Goal: Task Accomplishment & Management: Manage account settings

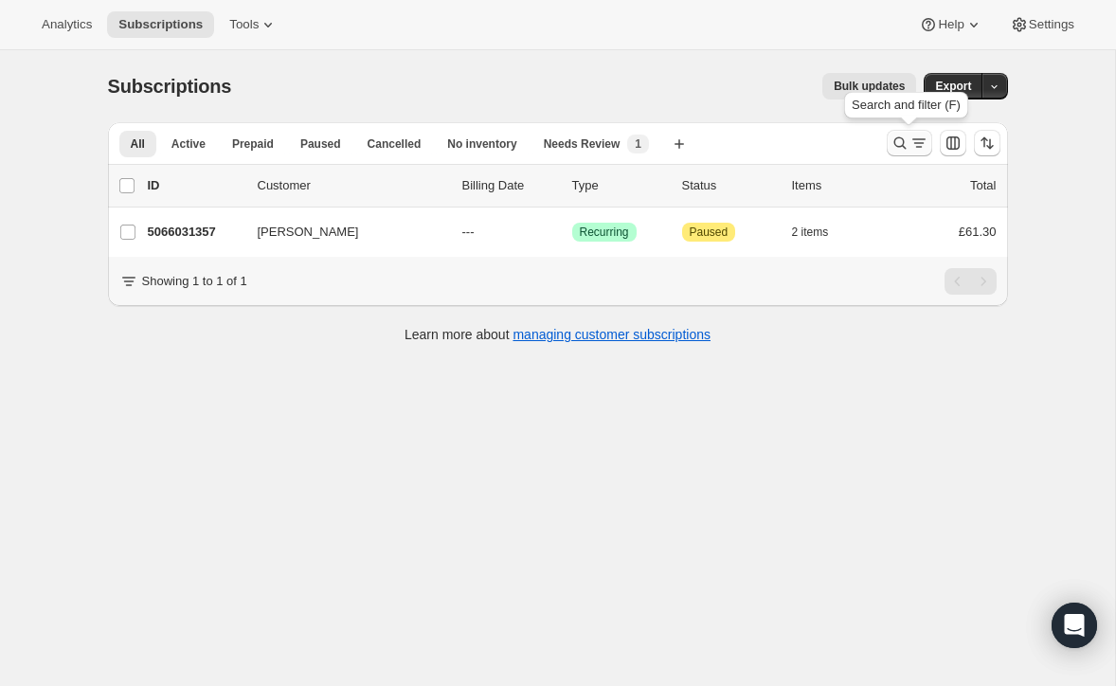
click at [898, 137] on icon "Search and filter results" at bounding box center [900, 143] width 19 height 19
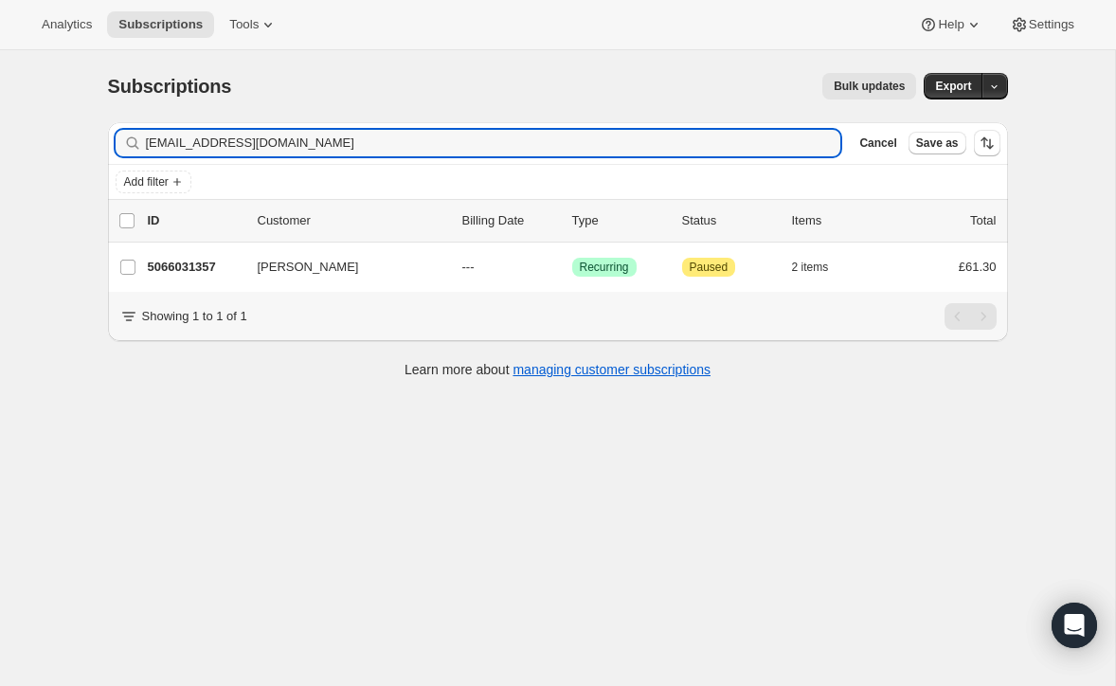
drag, startPoint x: 261, startPoint y: 141, endPoint x: 27, endPoint y: 135, distance: 234.1
click at [29, 136] on div "Subscriptions. This page is ready Subscriptions Bulk updates More actions Bulk …" at bounding box center [557, 393] width 1115 height 686
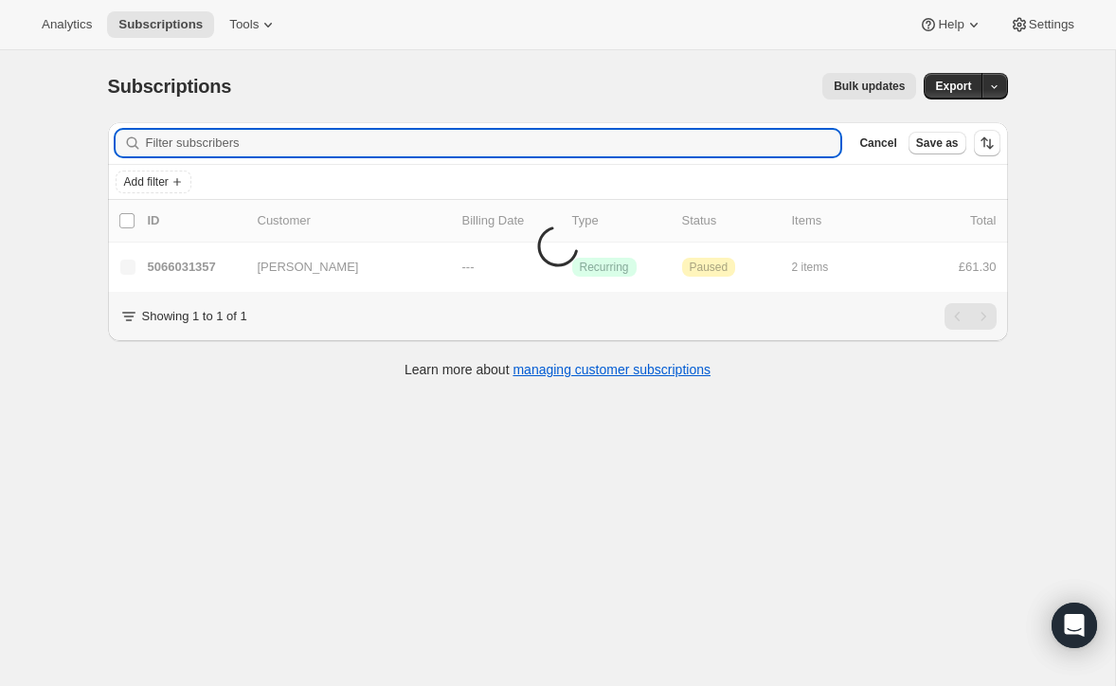
scroll to position [8, 0]
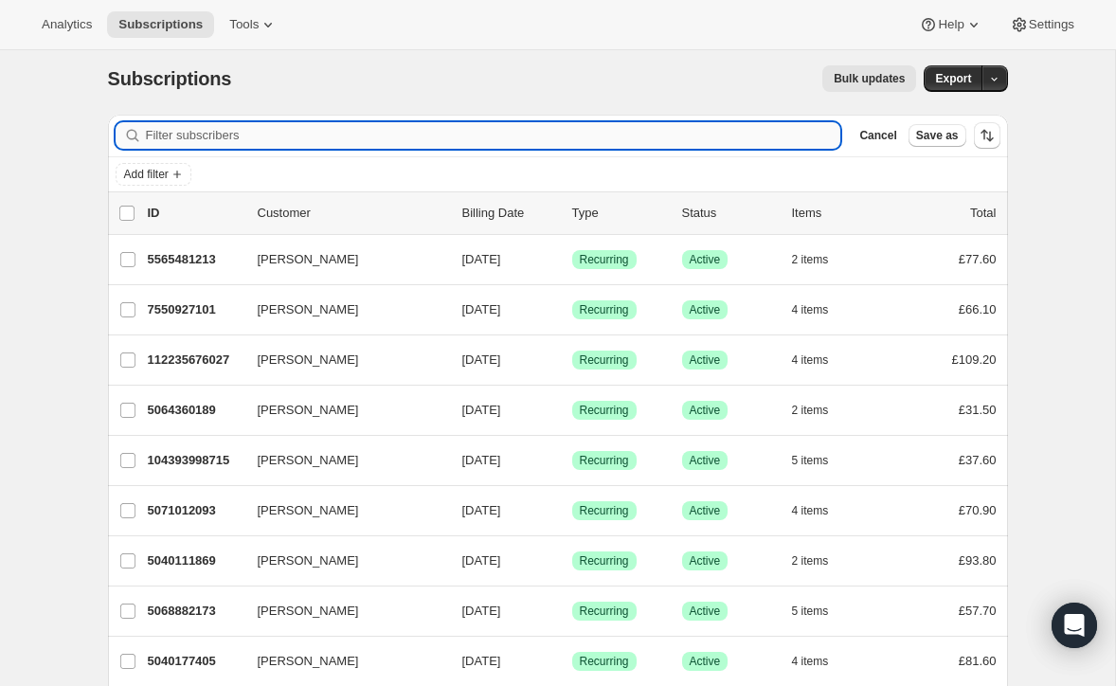
click at [178, 134] on input "Filter subscribers" at bounding box center [493, 135] width 695 height 27
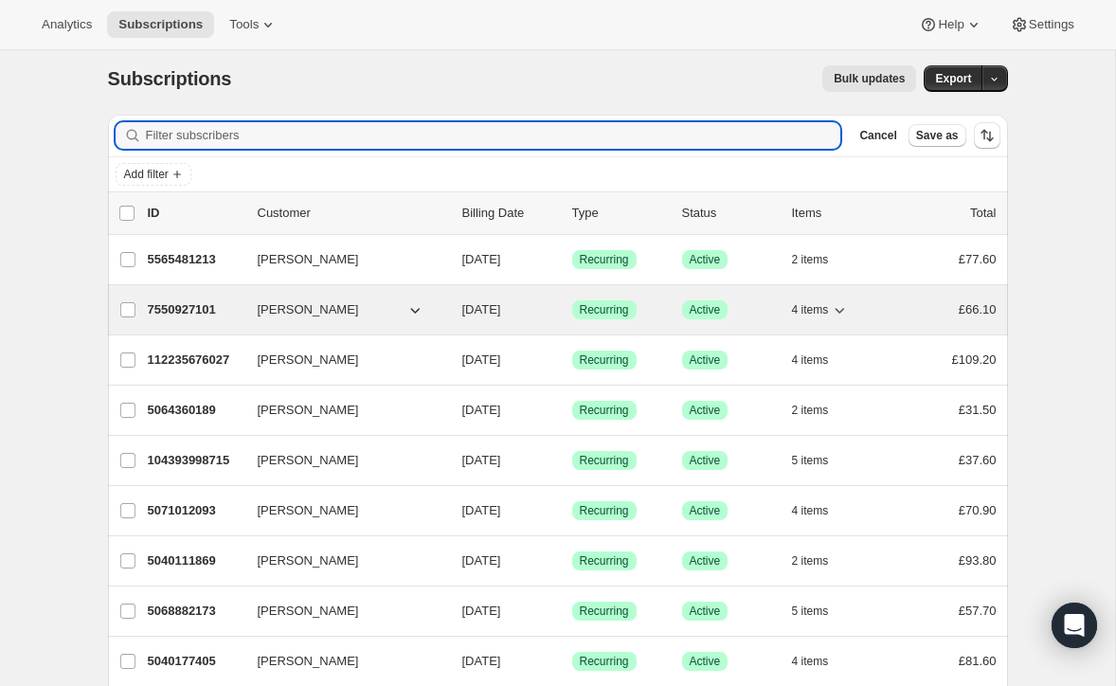
type input "37f281a4ec71"
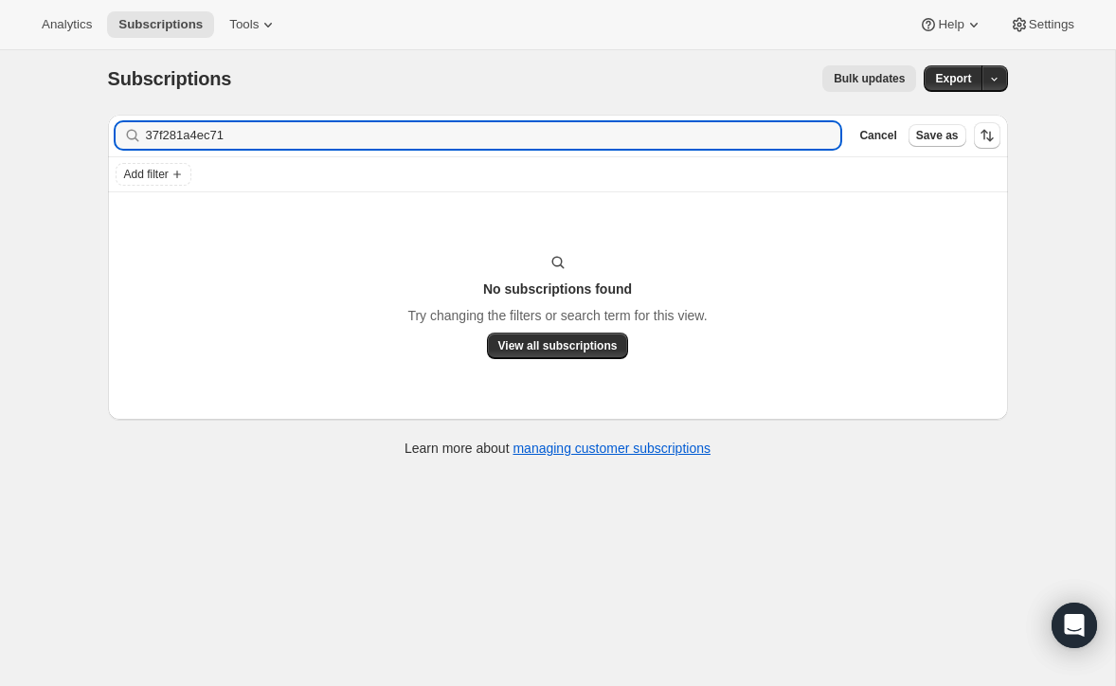
drag, startPoint x: 252, startPoint y: 135, endPoint x: 117, endPoint y: 132, distance: 135.5
click at [116, 130] on div "37f281a4ec71 Clear" at bounding box center [479, 135] width 726 height 27
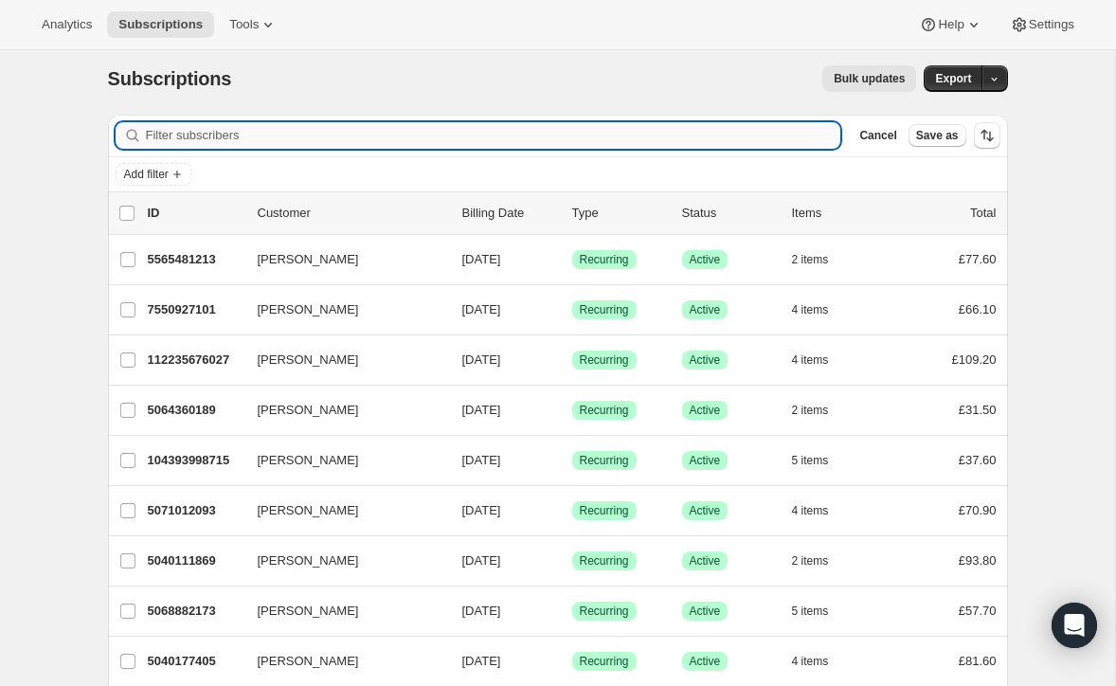
click at [606, 135] on input "Filter subscribers" at bounding box center [493, 135] width 695 height 27
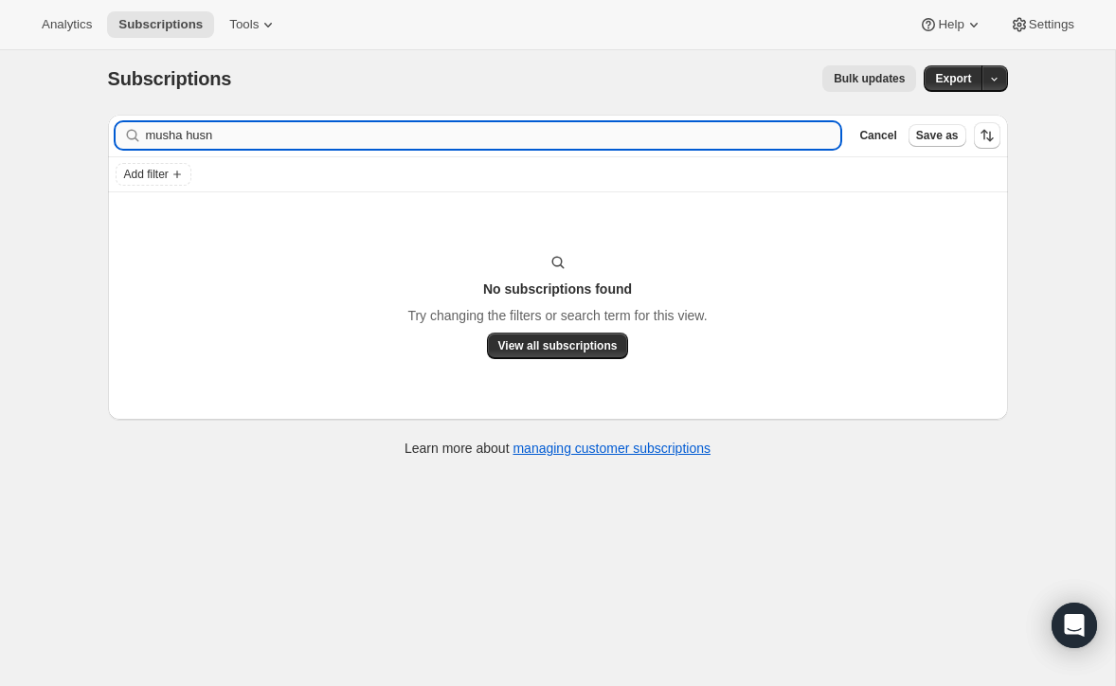
click at [201, 136] on input "musha husn" at bounding box center [493, 135] width 695 height 27
click at [217, 137] on input "musha hudsn" at bounding box center [493, 135] width 695 height 27
click at [157, 137] on input "[PERSON_NAME]" at bounding box center [493, 135] width 695 height 27
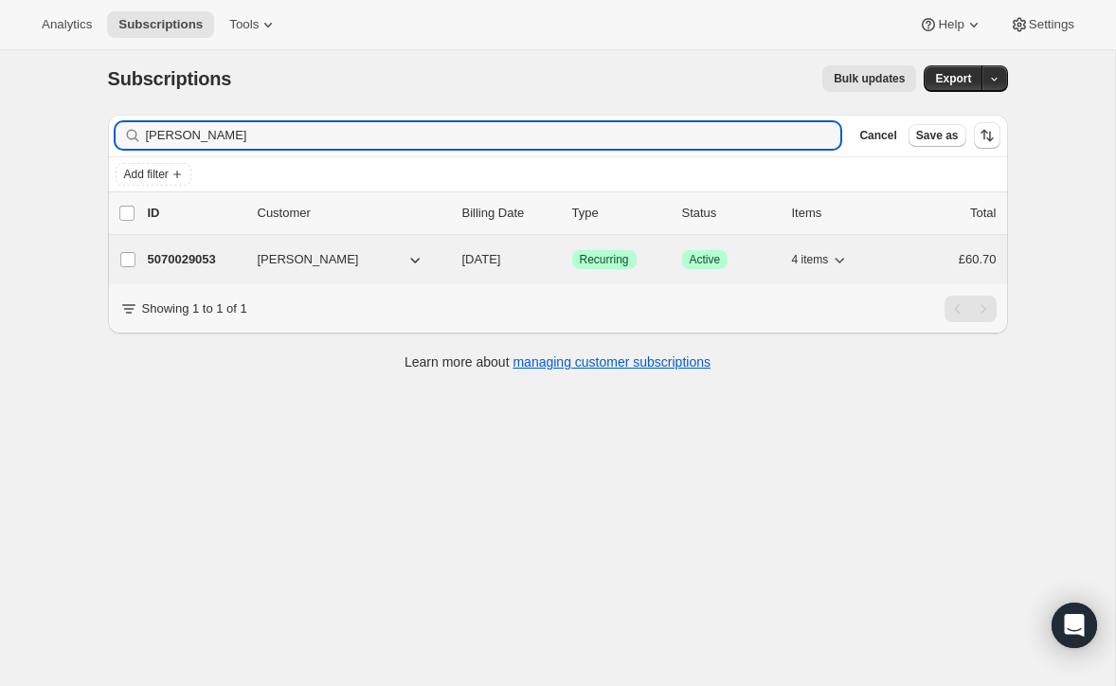
type input "[PERSON_NAME]"
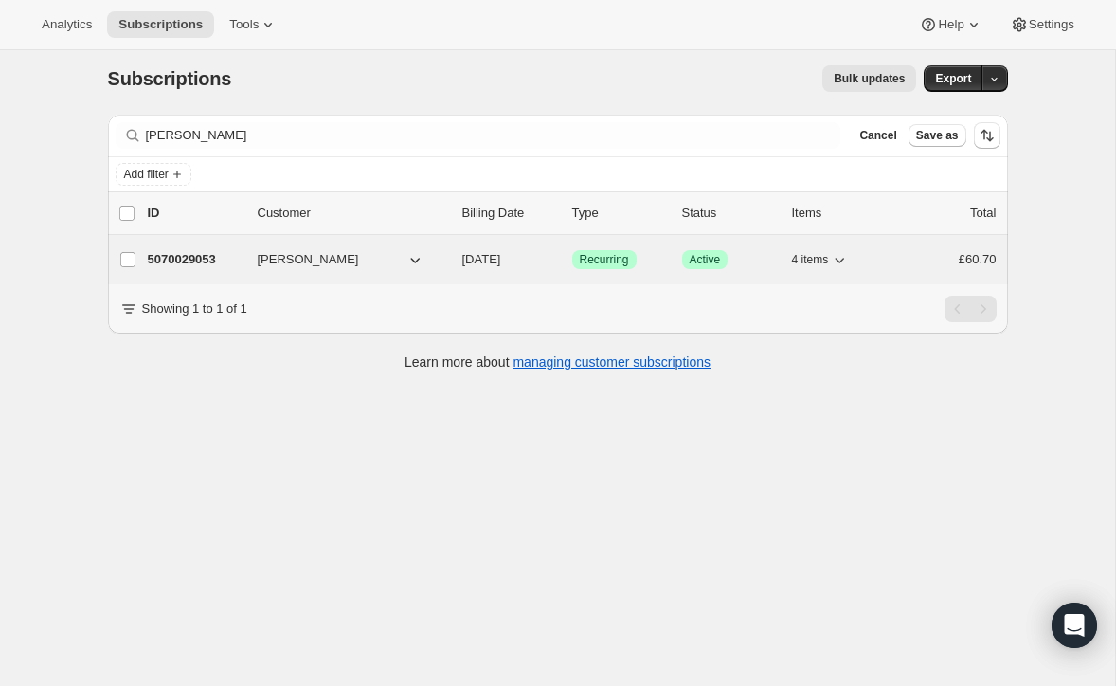
click at [229, 254] on p "5070029053" at bounding box center [195, 259] width 95 height 19
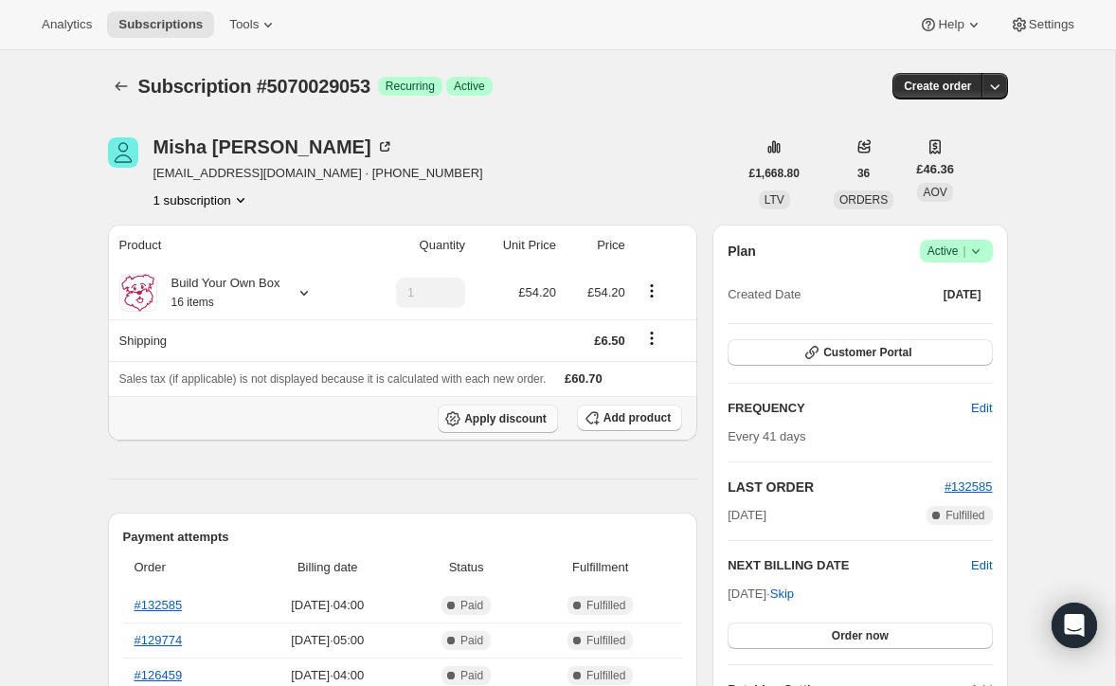
click at [534, 414] on span "Apply discount" at bounding box center [505, 418] width 82 height 15
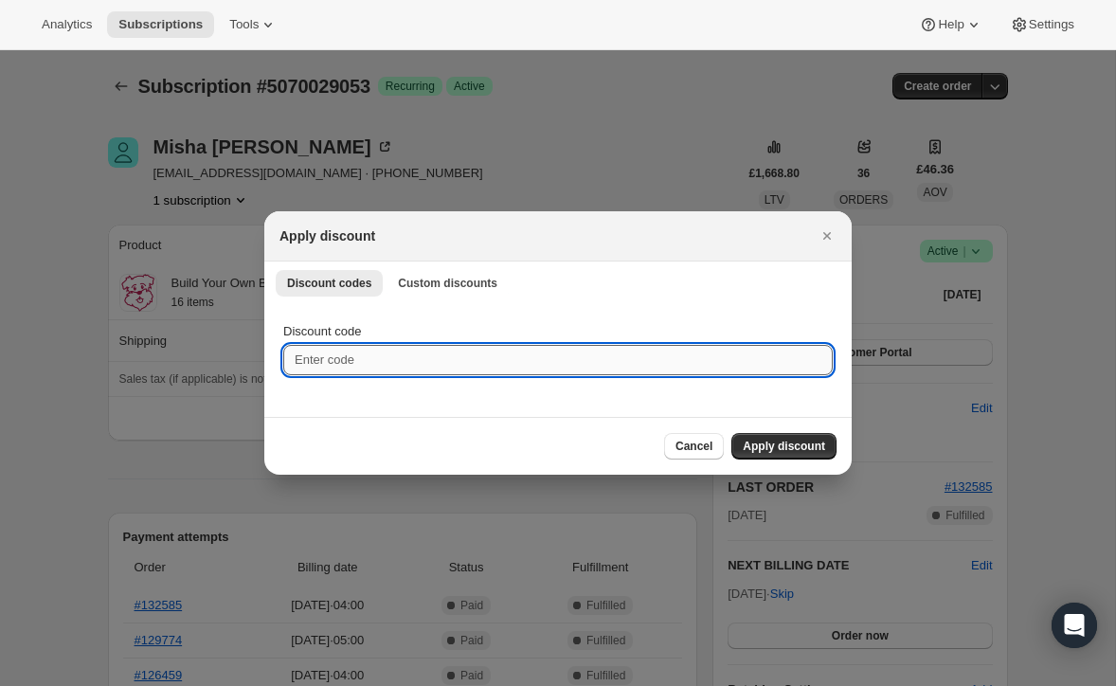
click at [323, 357] on input "Discount code" at bounding box center [557, 360] width 549 height 30
paste input "37f281a4ec71"
type input "37f281a4ec71"
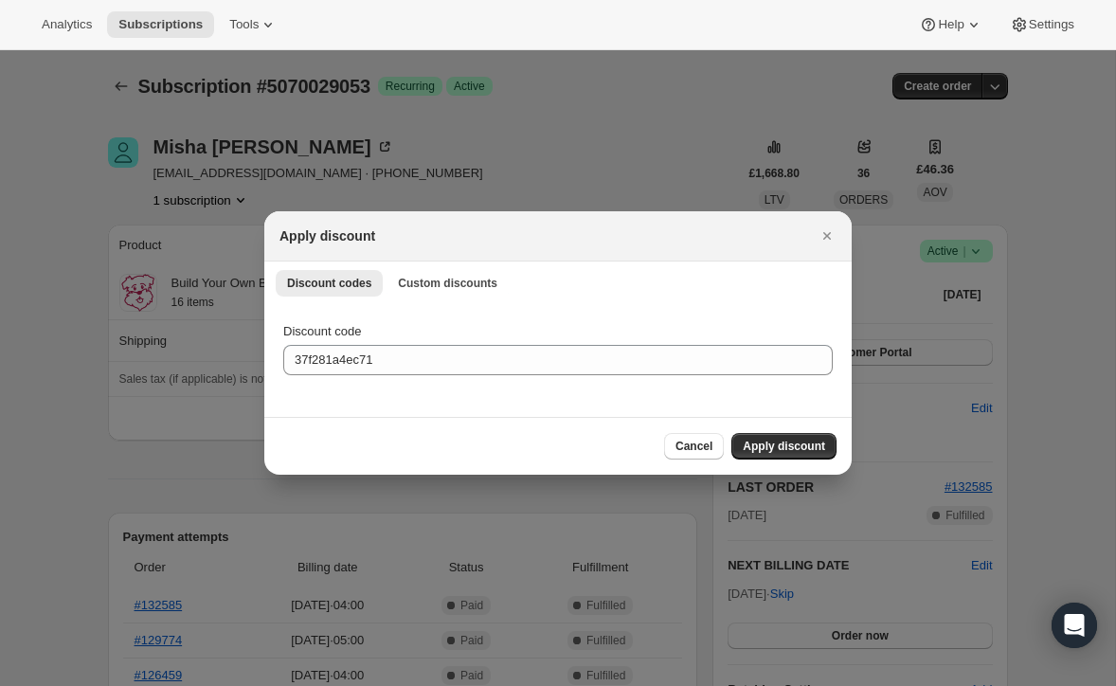
click at [761, 438] on button "Apply discount" at bounding box center [783, 446] width 105 height 27
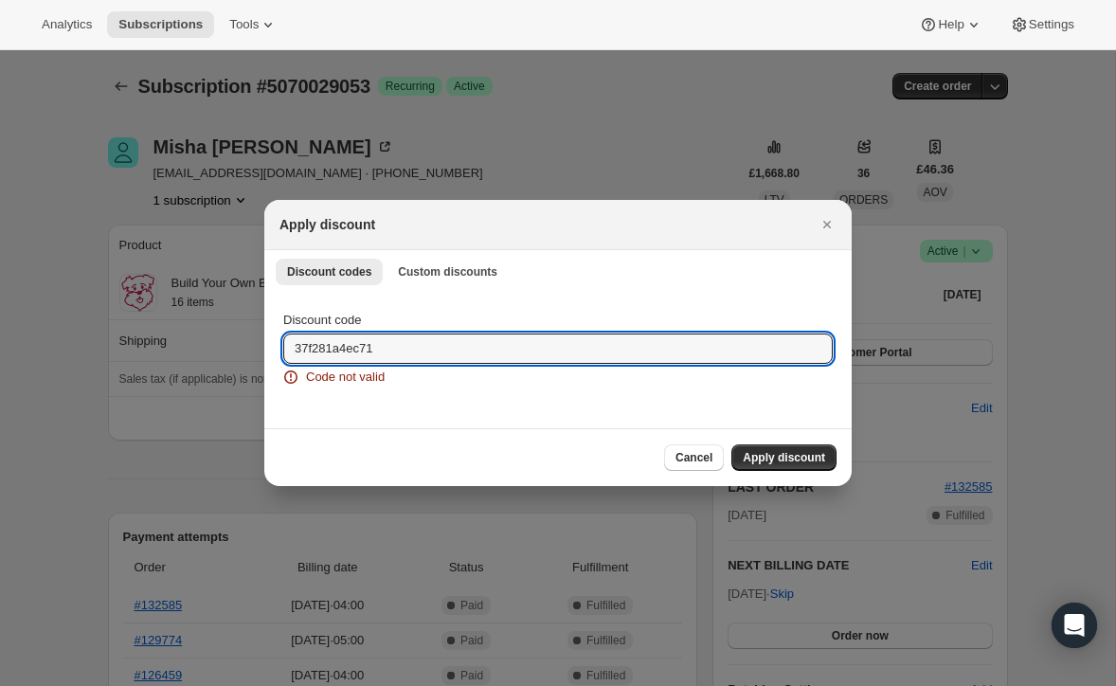
drag, startPoint x: 377, startPoint y: 351, endPoint x: 280, endPoint y: 346, distance: 96.8
click at [280, 346] on div "Discount code 37f281a4ec71 Code not valid" at bounding box center [557, 360] width 587 height 136
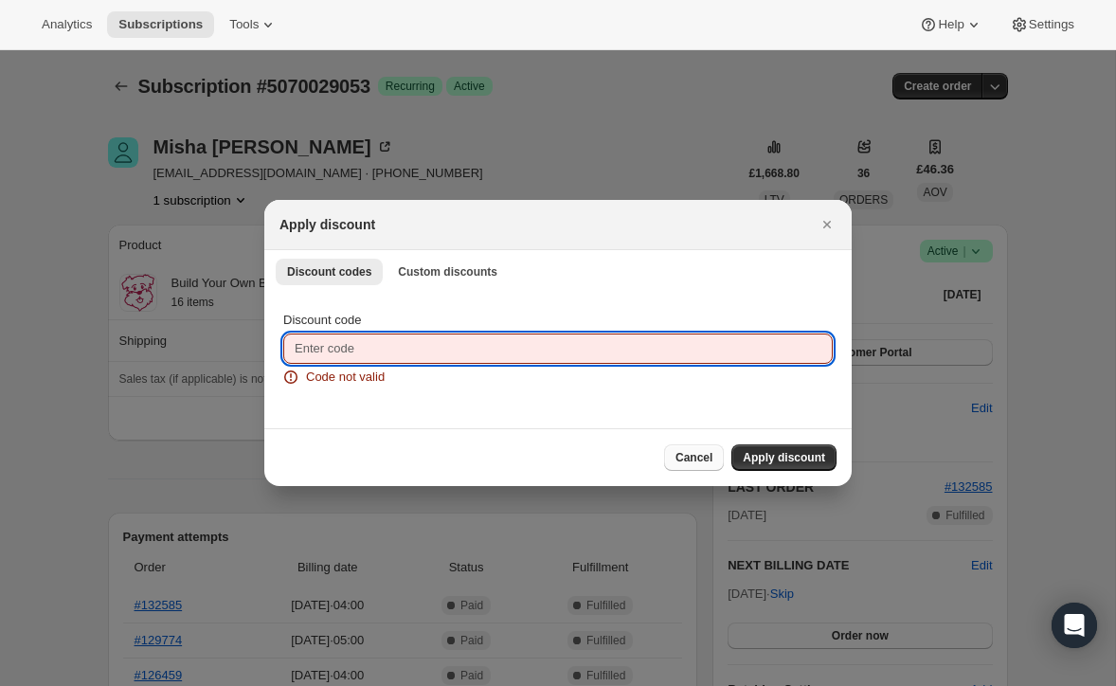
click at [701, 454] on span "Cancel" at bounding box center [693, 457] width 37 height 15
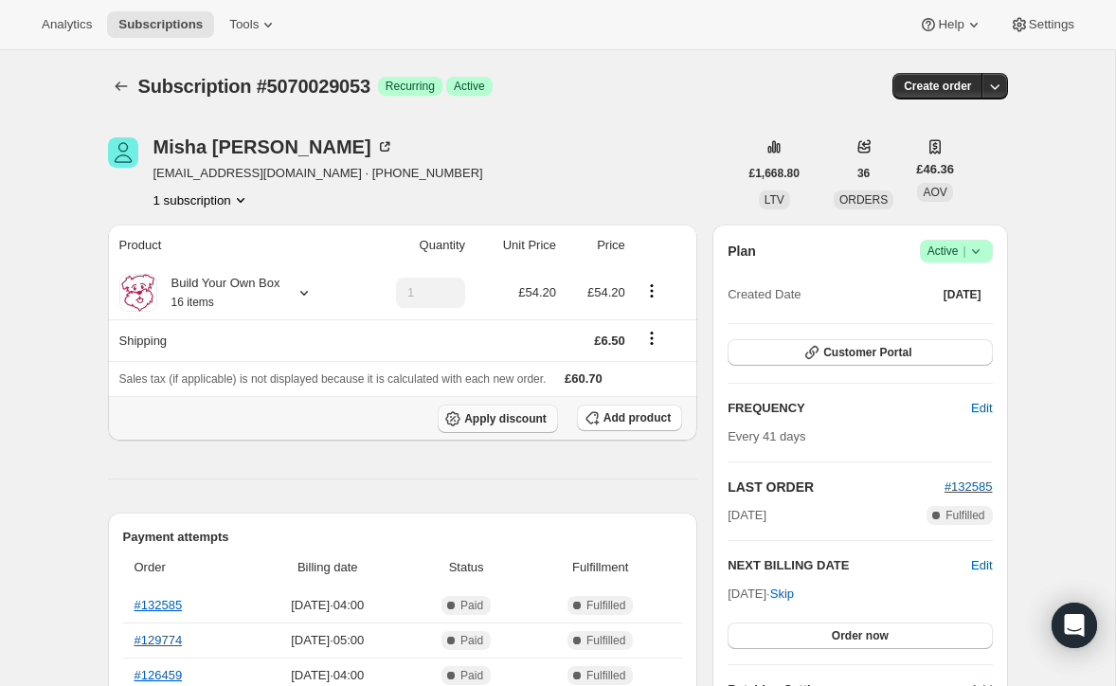
click at [495, 412] on span "Apply discount" at bounding box center [505, 418] width 82 height 15
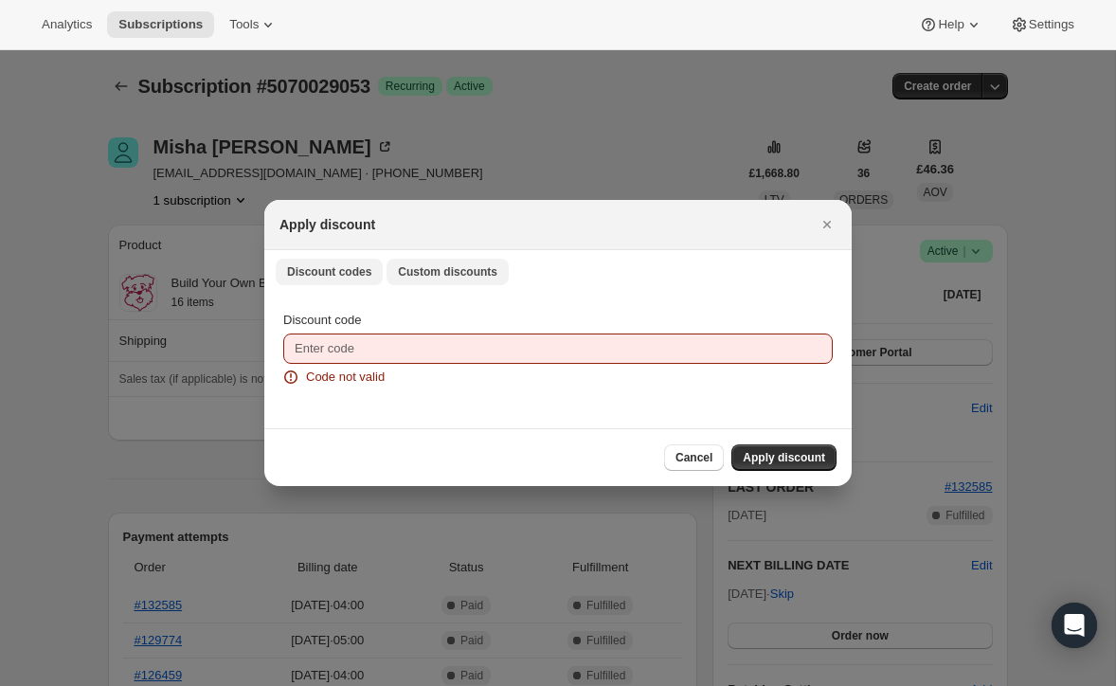
click at [437, 268] on span "Custom discounts" at bounding box center [447, 271] width 99 height 15
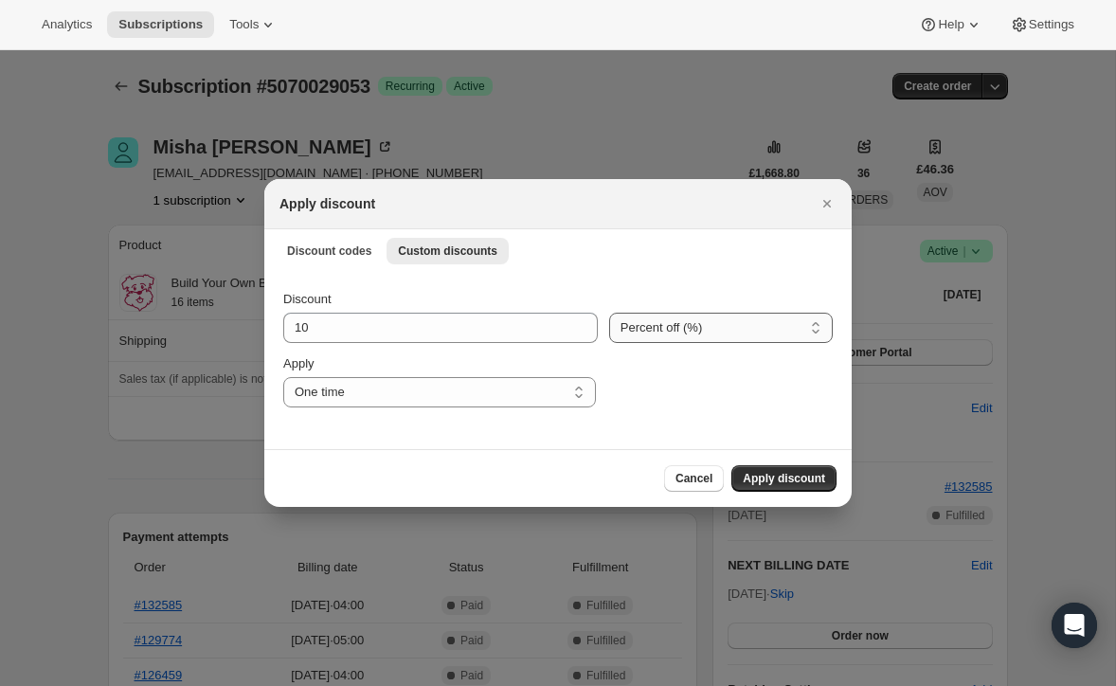
click at [710, 331] on select "Percent off (%) Amount off (£)" at bounding box center [721, 328] width 224 height 30
select select "fixed"
click at [609, 313] on select "Percent off (%) Amount off (£)" at bounding box center [721, 328] width 224 height 30
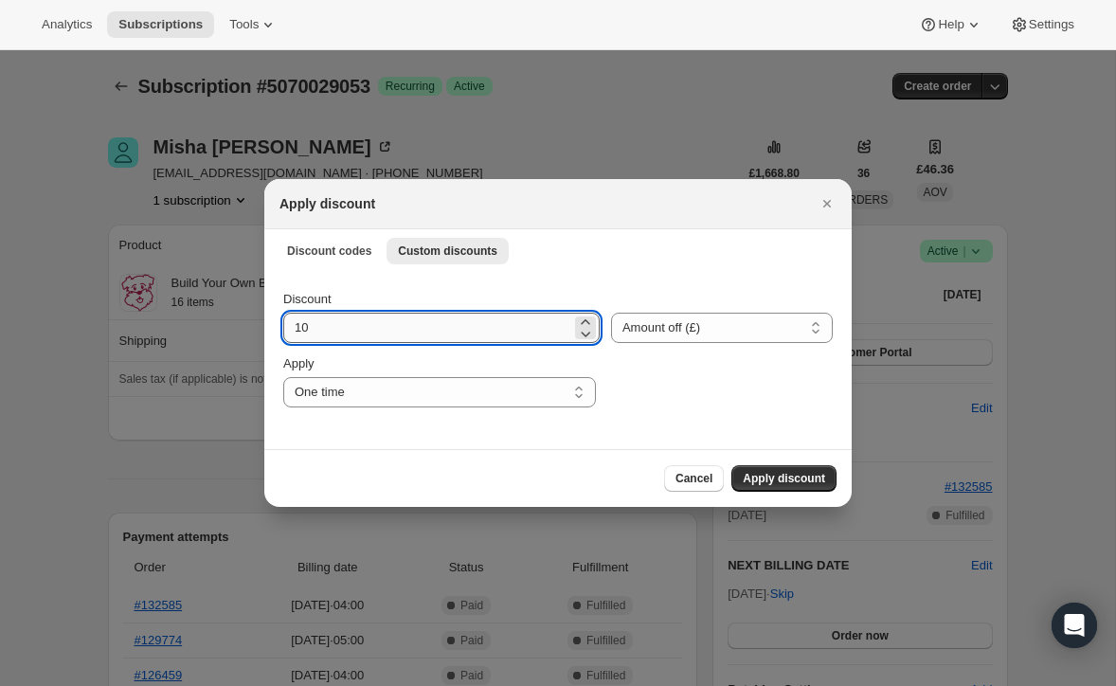
click at [495, 320] on input "10" at bounding box center [427, 328] width 288 height 30
type input "10.00"
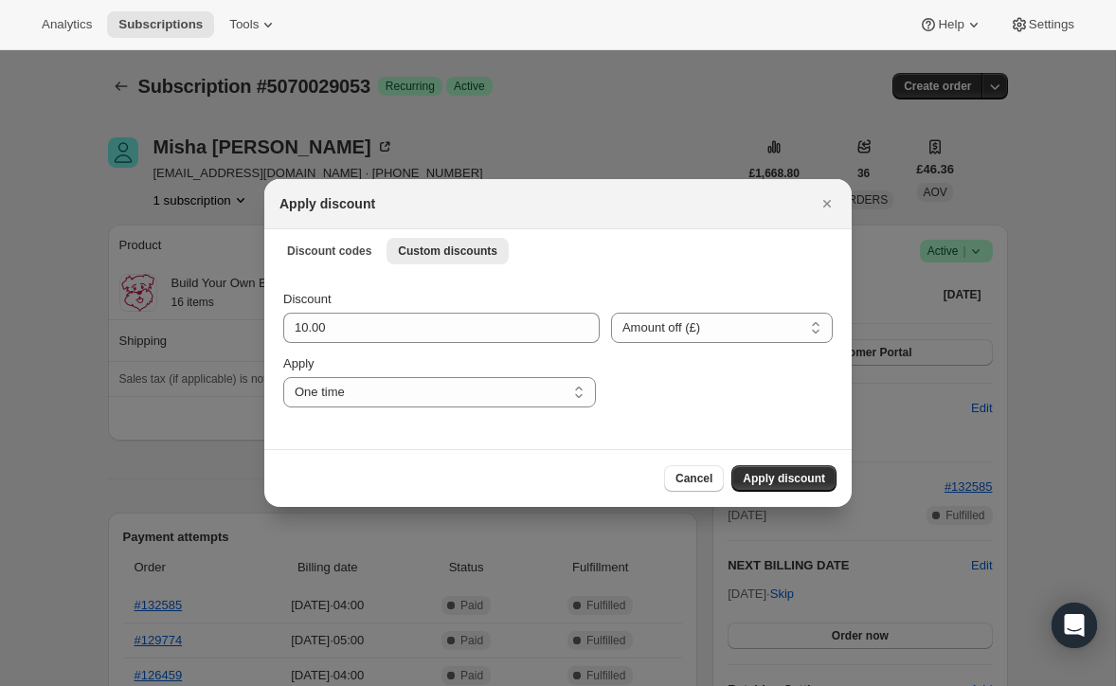
click at [802, 468] on button "Apply discount" at bounding box center [783, 478] width 105 height 27
